Goal: Register for event/course

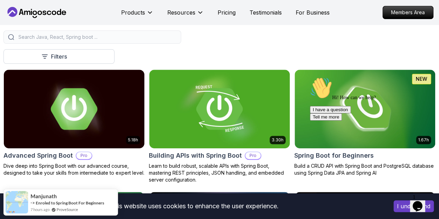
click at [370, 109] on div "Hi! How can we help? I have a question Tell me more" at bounding box center [372, 99] width 125 height 44
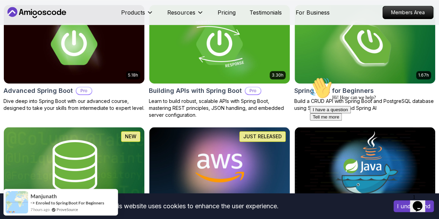
scroll to position [217, 0]
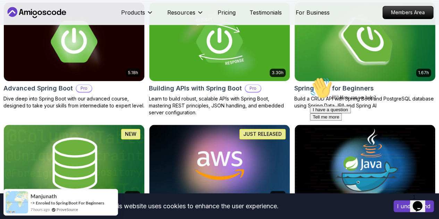
click at [374, 84] on h2 "Spring Boot for Beginners" at bounding box center [333, 89] width 79 height 10
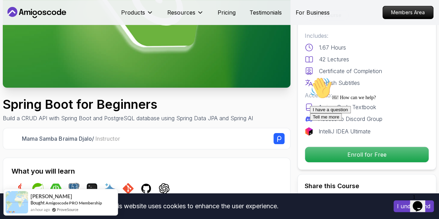
scroll to position [116, 0]
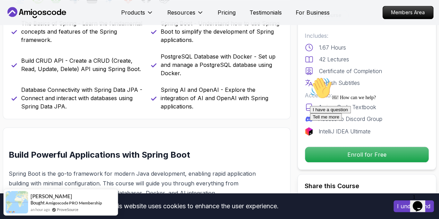
scroll to position [306, 0]
click at [322, 121] on div "Hi! How can we help? I have a question Tell me more" at bounding box center [372, 99] width 125 height 44
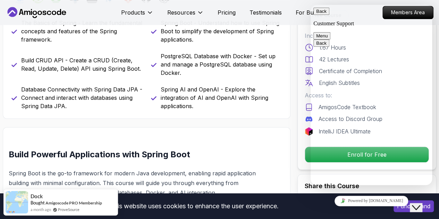
click at [420, 204] on icon "Close Chat This icon closes the chat window." at bounding box center [416, 208] width 8 height 8
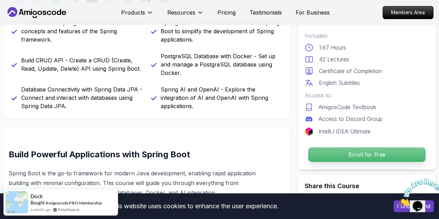
click at [340, 150] on p "Enroll for Free" at bounding box center [366, 154] width 117 height 15
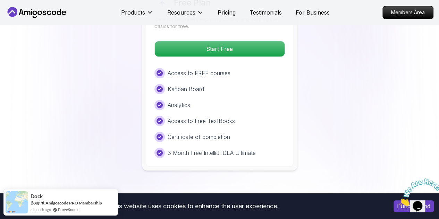
scroll to position [1517, 0]
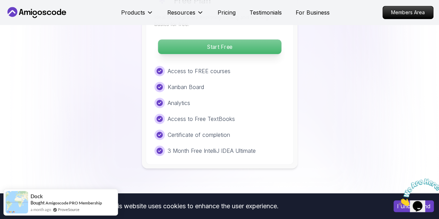
click at [227, 43] on p "Start Free" at bounding box center [219, 47] width 123 height 15
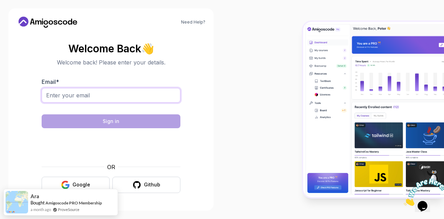
click at [155, 98] on input "Email *" at bounding box center [111, 95] width 139 height 15
type input "maimounadiallo4@esp.sn"
click at [140, 190] on button "Github" at bounding box center [146, 185] width 68 height 16
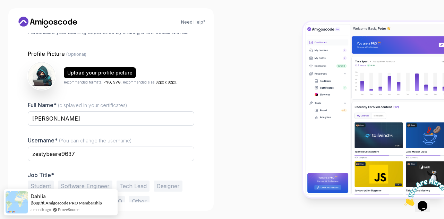
scroll to position [69, 0]
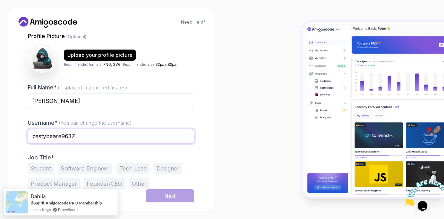
click at [110, 136] on input "zestybeare9637" at bounding box center [111, 136] width 167 height 15
type input "maimounadiallo4"
click at [40, 167] on button "Student" at bounding box center [41, 168] width 26 height 11
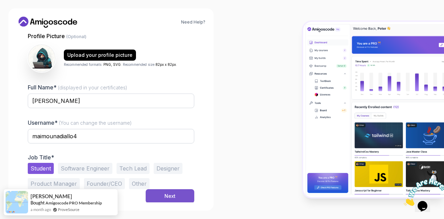
click at [180, 191] on button "Next" at bounding box center [170, 196] width 49 height 14
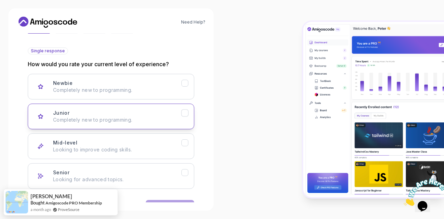
click at [138, 116] on div "Junior Completely new to programming." at bounding box center [117, 117] width 128 height 14
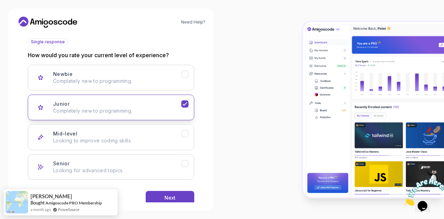
scroll to position [91, 0]
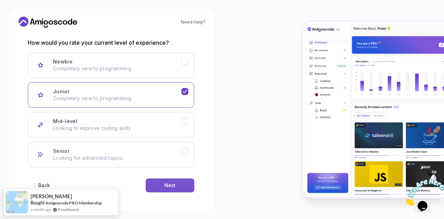
click at [164, 181] on button "Next" at bounding box center [170, 186] width 49 height 14
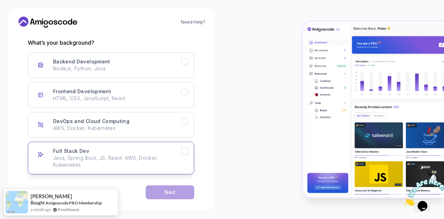
click at [91, 152] on div "Full Stack Dev Java, Spring Boot, JS, React, AWS, Docker, Kubernetes" at bounding box center [117, 158] width 128 height 21
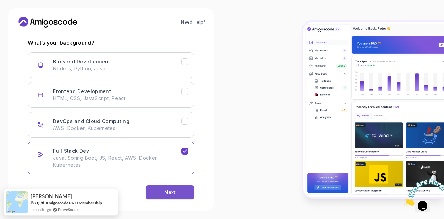
click at [152, 192] on button "Next" at bounding box center [170, 193] width 49 height 14
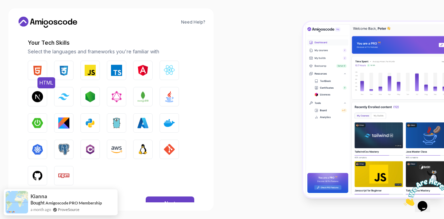
click at [38, 70] on img "button" at bounding box center [37, 70] width 11 height 11
click at [63, 70] on img "button" at bounding box center [63, 70] width 11 height 11
click at [96, 73] on button "JavaScript" at bounding box center [89, 70] width 19 height 19
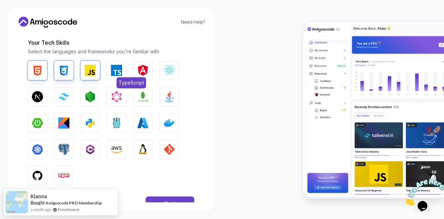
click at [116, 75] on img "button" at bounding box center [116, 70] width 11 height 11
click at [162, 69] on button "React.js" at bounding box center [169, 70] width 19 height 19
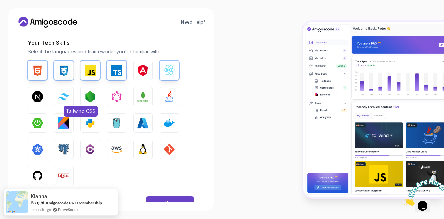
click at [67, 101] on button "Tailwind CSS" at bounding box center [63, 96] width 19 height 19
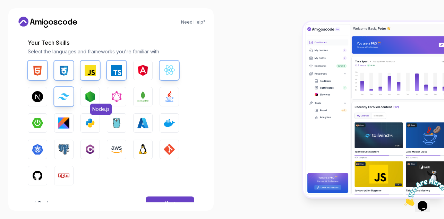
click at [95, 98] on img "button" at bounding box center [90, 96] width 11 height 11
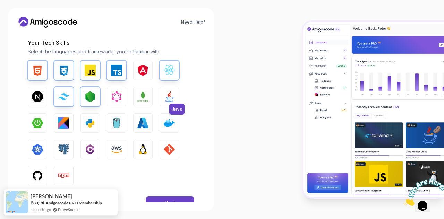
click at [163, 101] on button "Java" at bounding box center [169, 96] width 19 height 19
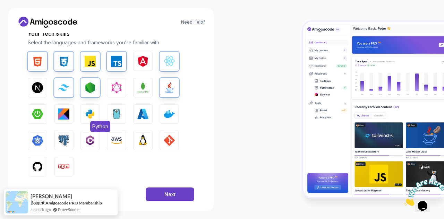
scroll to position [110, 0]
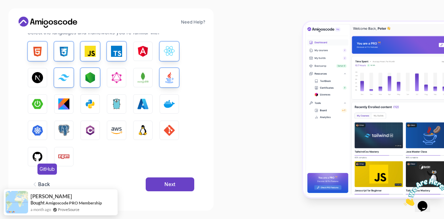
click at [37, 152] on img "button" at bounding box center [37, 156] width 11 height 11
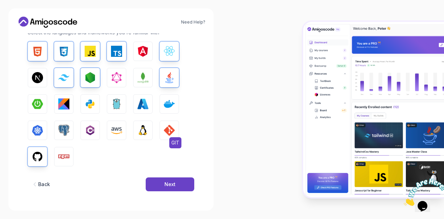
click at [177, 133] on button "GIT" at bounding box center [169, 130] width 19 height 19
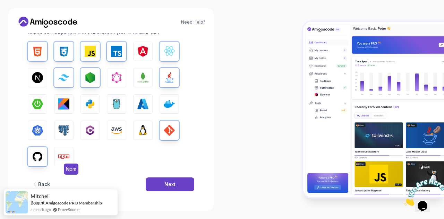
click at [65, 152] on img "button" at bounding box center [63, 156] width 11 height 11
click at [165, 182] on div "Next" at bounding box center [169, 184] width 11 height 7
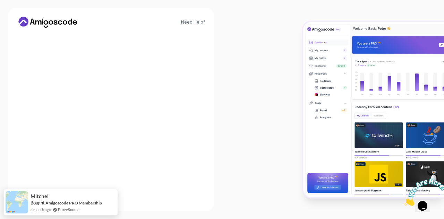
scroll to position [95, 0]
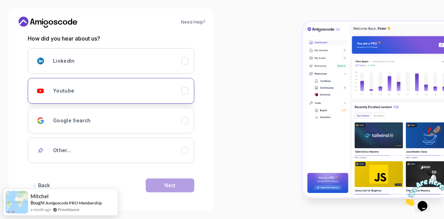
click at [87, 94] on div "Youtube" at bounding box center [117, 91] width 128 height 14
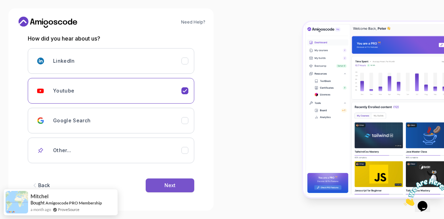
click at [173, 182] on div "Next" at bounding box center [169, 185] width 11 height 7
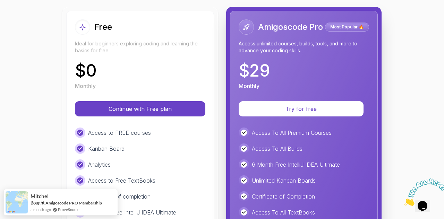
scroll to position [81, 0]
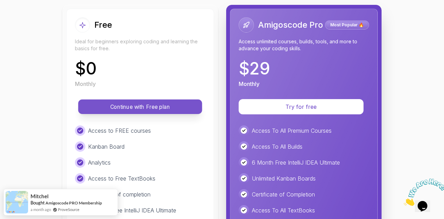
click at [145, 105] on p "Continue with Free plan" at bounding box center [140, 107] width 108 height 8
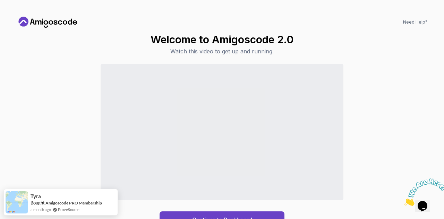
click at [375, 104] on div "Continue to Dashboard" at bounding box center [222, 146] width 411 height 164
click at [404, 201] on icon "Close" at bounding box center [404, 204] width 0 height 6
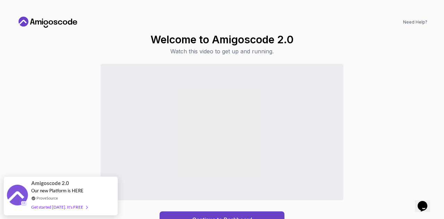
click at [373, 118] on div "Continue to Dashboard" at bounding box center [222, 146] width 411 height 164
click at [55, 132] on div "Continue to Dashboard" at bounding box center [222, 146] width 411 height 164
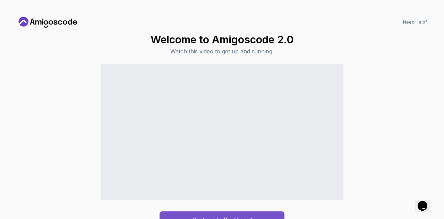
click at [232, 213] on button "Continue to Dashboard" at bounding box center [222, 220] width 125 height 17
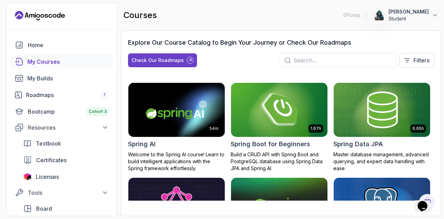
scroll to position [1167, 0]
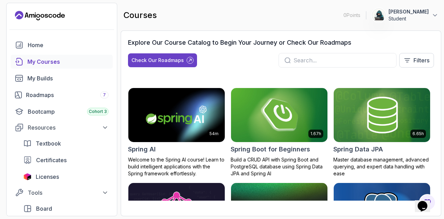
click at [280, 140] on img at bounding box center [279, 115] width 101 height 57
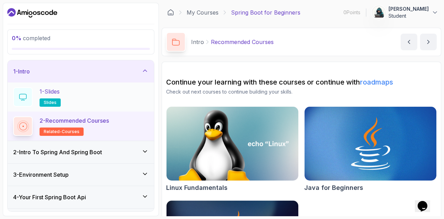
click at [25, 95] on icon at bounding box center [23, 97] width 8 height 7
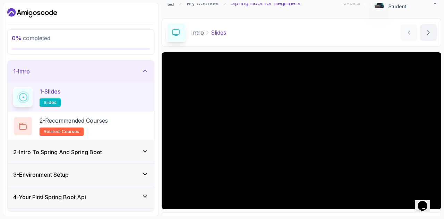
scroll to position [9, 0]
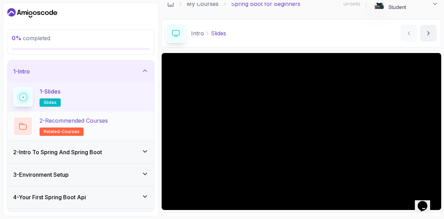
click at [58, 132] on span "related-courses" at bounding box center [62, 132] width 36 height 6
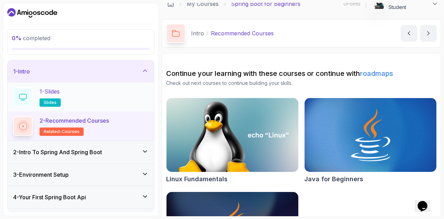
click at [97, 95] on div "1 - Slides slides" at bounding box center [80, 96] width 135 height 19
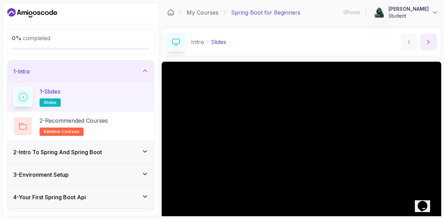
click at [425, 43] on button "next content" at bounding box center [428, 42] width 17 height 17
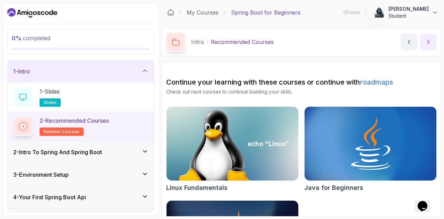
click at [434, 37] on button "next content" at bounding box center [428, 42] width 17 height 17
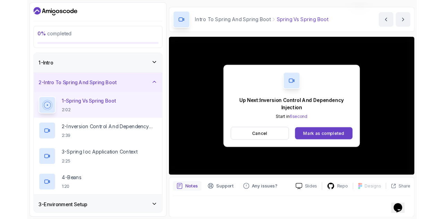
scroll to position [41, 0]
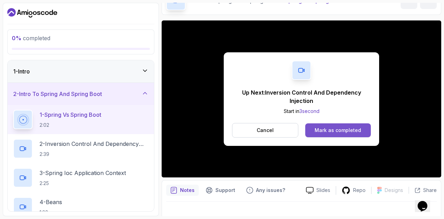
click at [341, 127] on div "Mark as completed" at bounding box center [338, 130] width 46 height 7
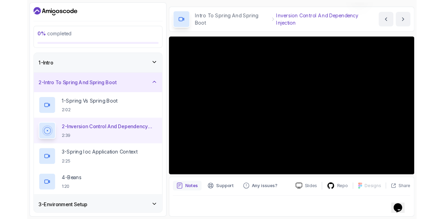
scroll to position [20, 0]
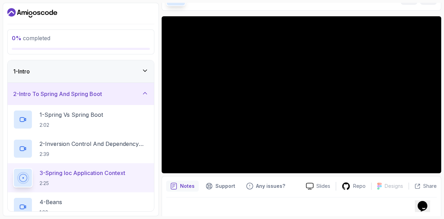
scroll to position [50, 0]
